Goal: Transaction & Acquisition: Purchase product/service

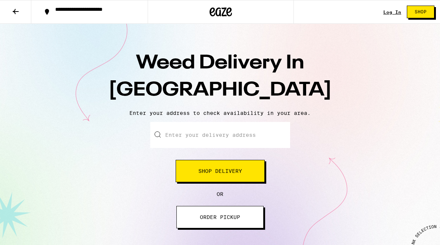
click at [249, 169] on button "Shop Delivery" at bounding box center [219, 171] width 89 height 22
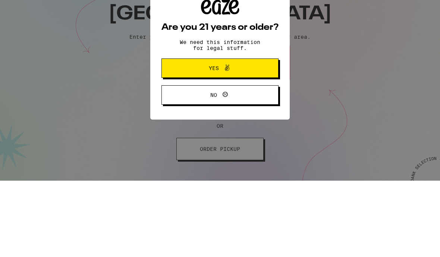
click at [251, 135] on button "Yes" at bounding box center [219, 144] width 117 height 19
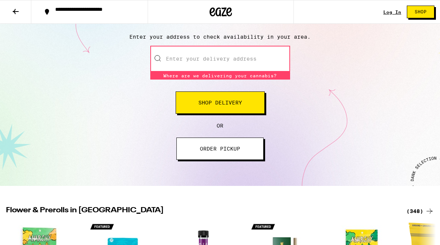
click at [222, 56] on input "Enter your delivery address" at bounding box center [220, 59] width 140 height 26
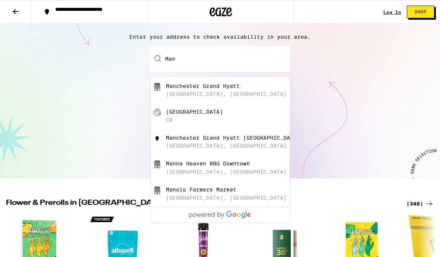
click at [229, 87] on div "Manchester Grand Hyatt" at bounding box center [203, 86] width 74 height 6
type input "Manchester Grand Hyatt, [GEOGRAPHIC_DATA], [GEOGRAPHIC_DATA], [GEOGRAPHIC_DATA]"
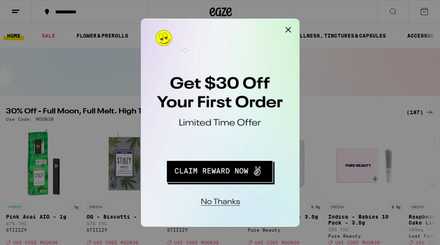
click at [235, 28] on button "Close Modal" at bounding box center [234, 26] width 15 height 15
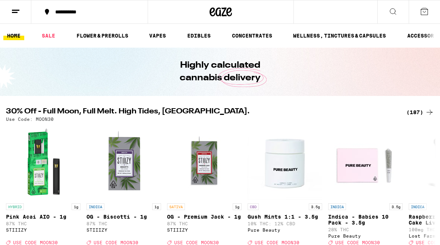
click at [202, 32] on link "EDIBLES" at bounding box center [198, 35] width 31 height 9
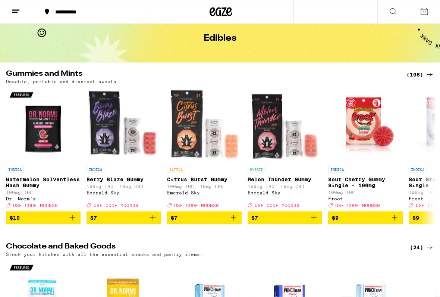
scroll to position [34, 0]
click at [420, 75] on div "(108)" at bounding box center [420, 74] width 28 height 9
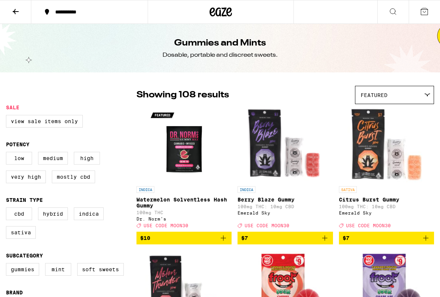
click at [421, 96] on div "Featured" at bounding box center [394, 95] width 78 height 18
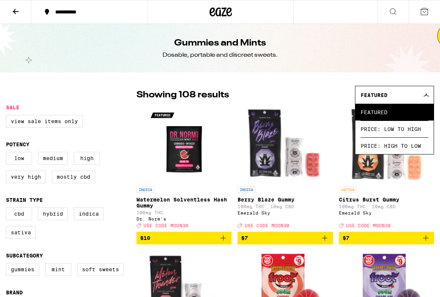
click at [410, 150] on span "Price: High to Low" at bounding box center [394, 145] width 68 height 17
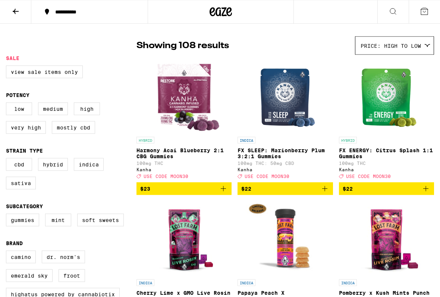
scroll to position [50, 0]
click at [22, 128] on label "Very High" at bounding box center [26, 127] width 40 height 13
click at [8, 104] on input "Very High" at bounding box center [7, 103] width 0 height 0
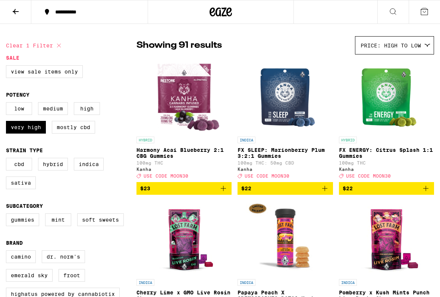
click at [19, 132] on label "Very High" at bounding box center [26, 127] width 40 height 13
click at [8, 104] on input "Very High" at bounding box center [7, 103] width 0 height 0
checkbox input "false"
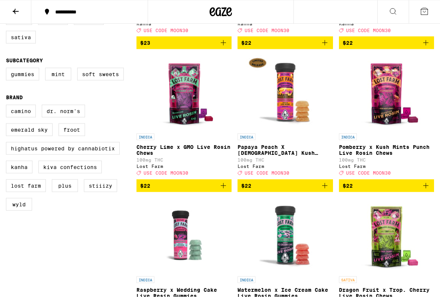
scroll to position [196, 0]
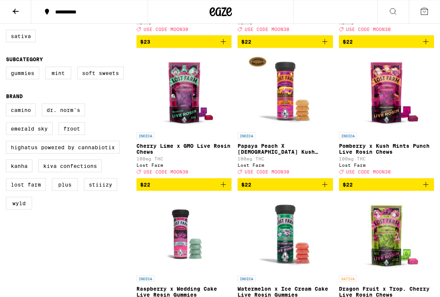
click at [212, 189] on span "$22" at bounding box center [184, 184] width 88 height 9
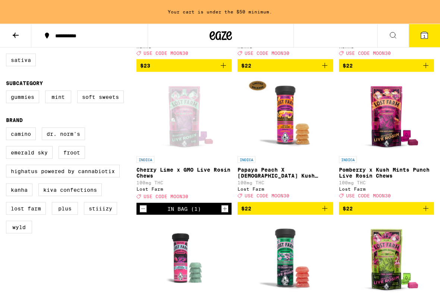
scroll to position [196, 0]
click at [281, 212] on span "$22" at bounding box center [285, 207] width 88 height 9
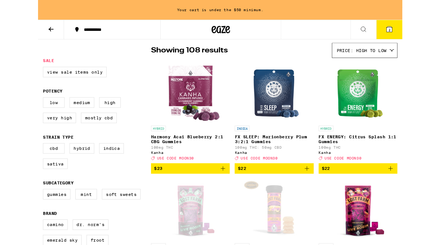
scroll to position [0, 0]
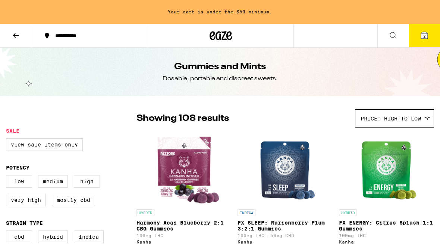
click at [12, 32] on icon at bounding box center [15, 35] width 9 height 9
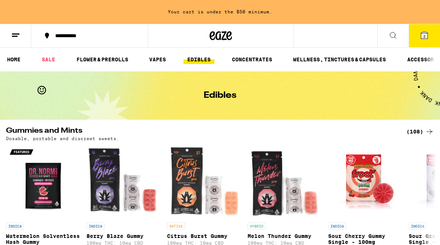
click at [86, 56] on link "FLOWER & PREROLLS" at bounding box center [102, 59] width 59 height 9
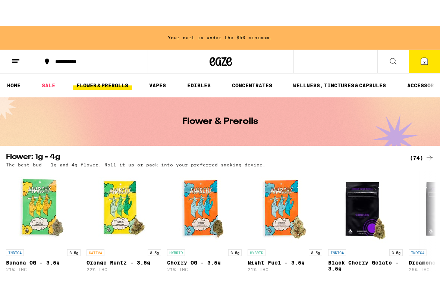
scroll to position [25, 0]
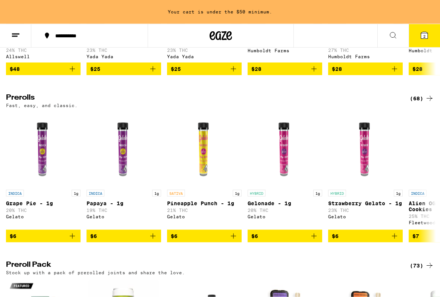
click at [421, 103] on div "(68)" at bounding box center [421, 98] width 24 height 9
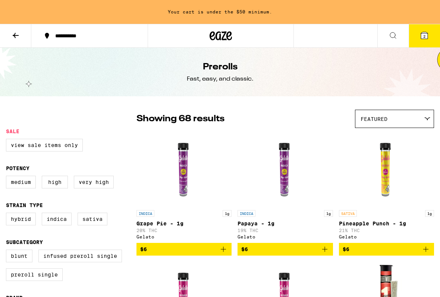
click at [12, 32] on icon at bounding box center [15, 35] width 9 height 9
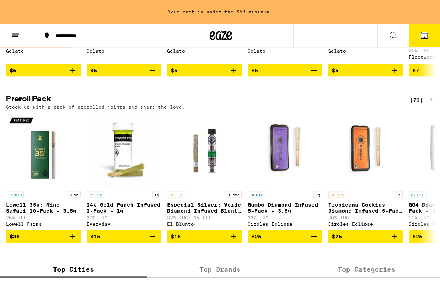
click at [424, 104] on div "(73)" at bounding box center [421, 99] width 24 height 9
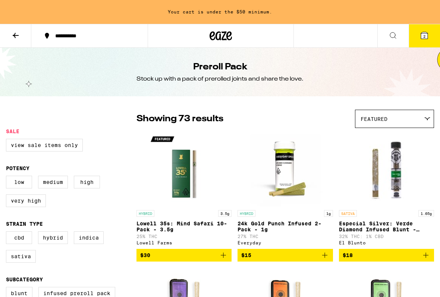
click at [426, 121] on div "Featured" at bounding box center [394, 119] width 78 height 18
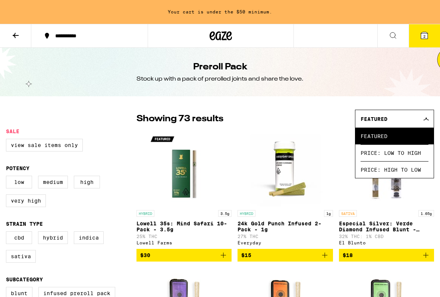
click at [409, 171] on span "Price: High to Low" at bounding box center [394, 169] width 68 height 17
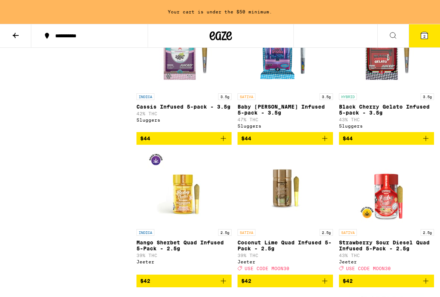
scroll to position [522, 0]
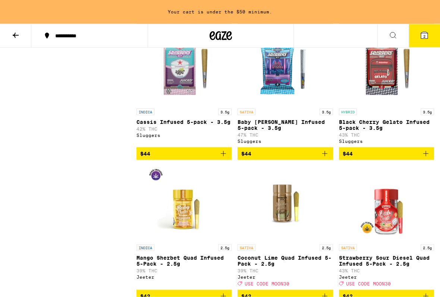
click at [212, 158] on span "$44" at bounding box center [184, 153] width 88 height 9
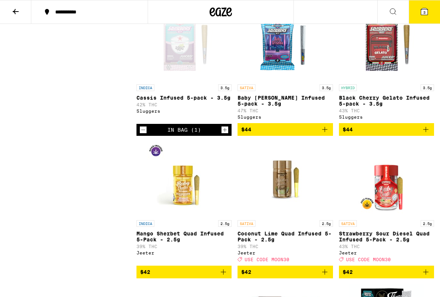
click at [286, 136] on button "$44" at bounding box center [284, 129] width 95 height 13
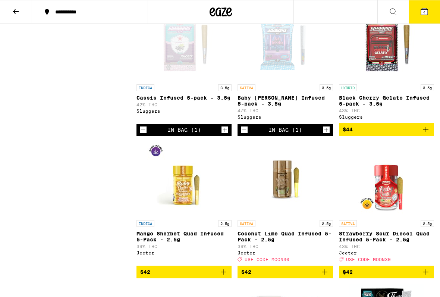
click at [426, 8] on icon at bounding box center [423, 11] width 9 height 9
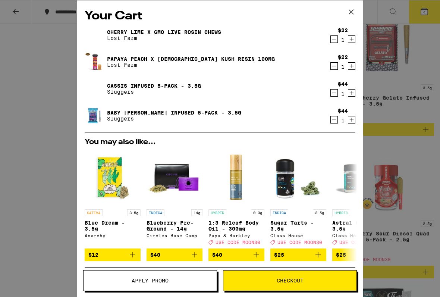
click at [273, 245] on button "Checkout" at bounding box center [290, 280] width 134 height 21
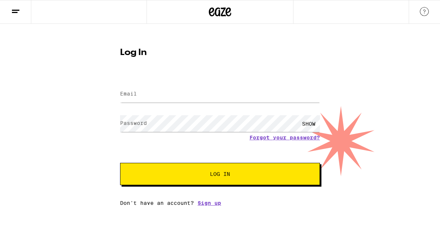
click at [13, 12] on line at bounding box center [15, 12] width 6 height 0
